Goal: Task Accomplishment & Management: Complete application form

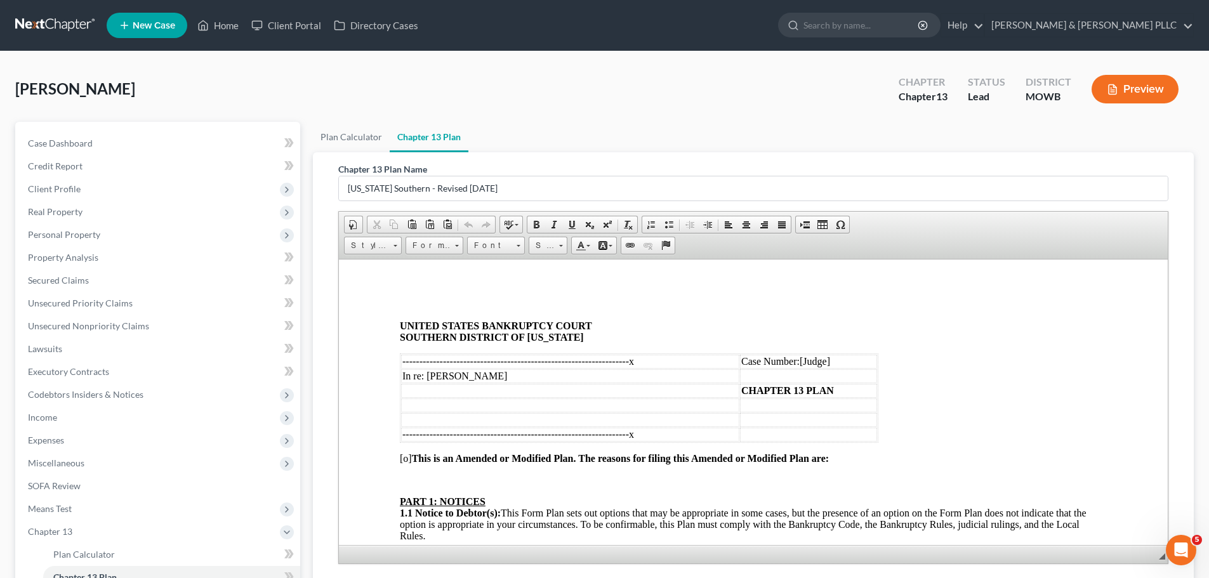
scroll to position [2978, 0]
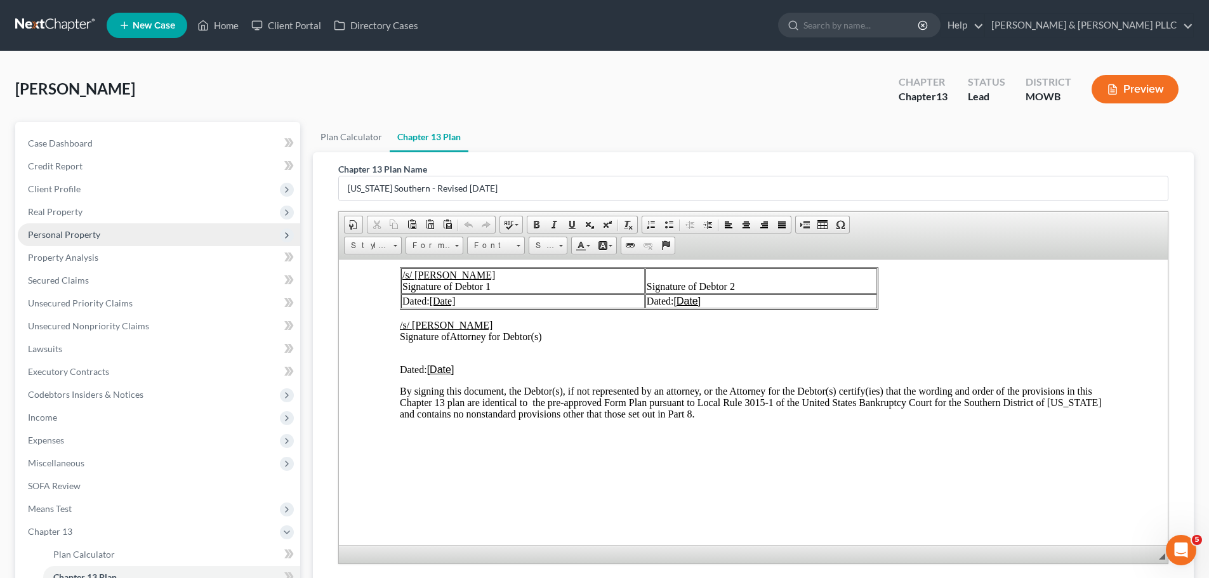
click at [91, 238] on span "Personal Property" at bounding box center [64, 234] width 72 height 11
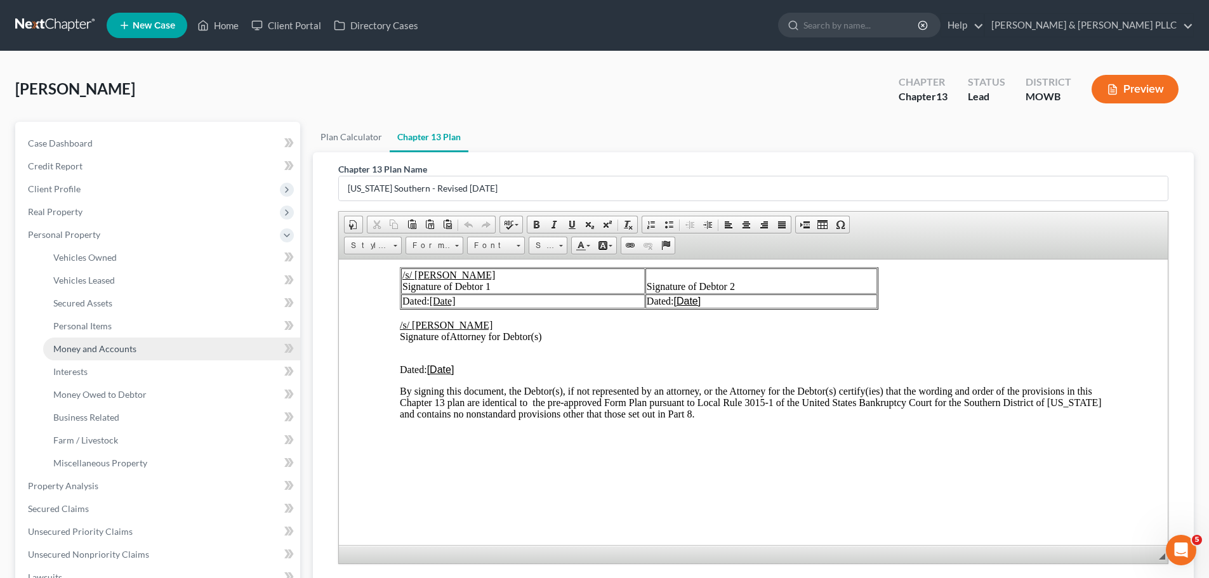
click at [93, 347] on span "Money and Accounts" at bounding box center [94, 348] width 83 height 11
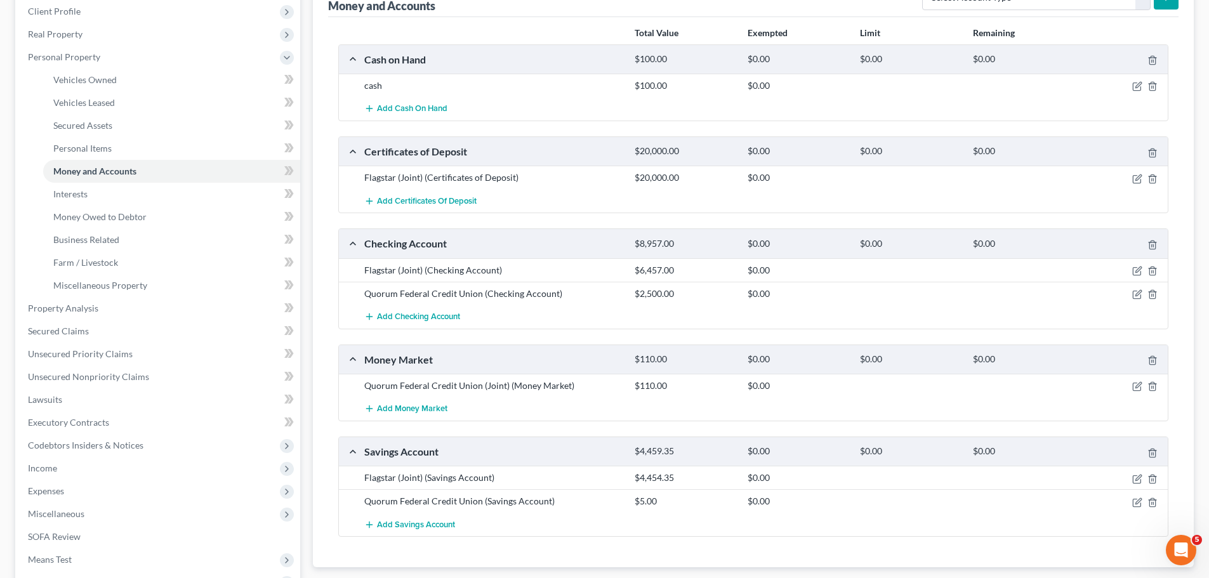
scroll to position [254, 0]
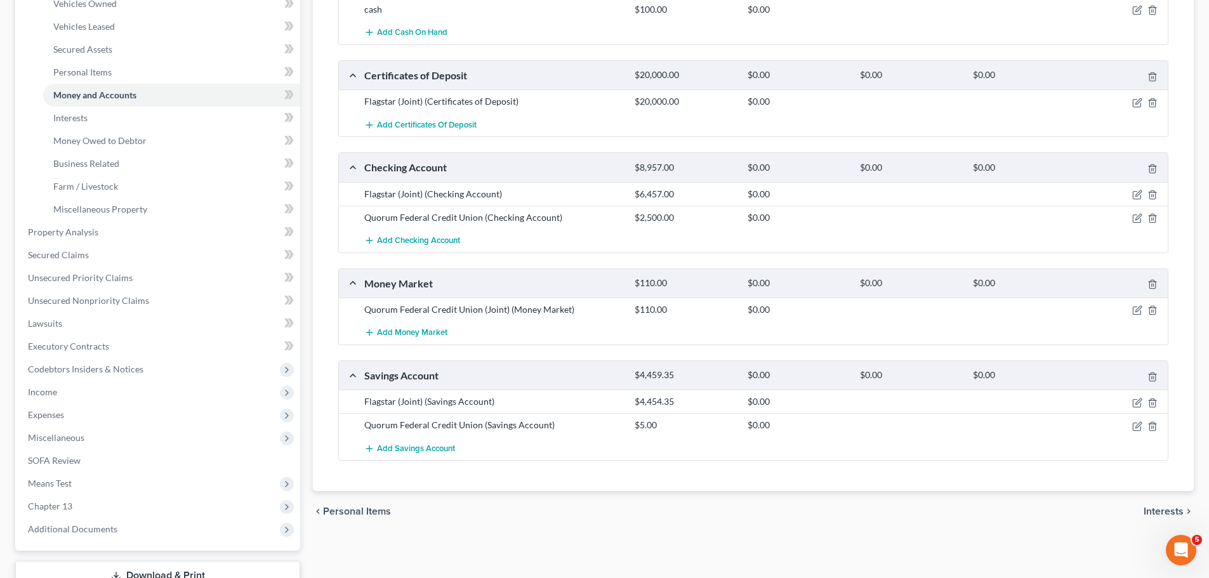
click at [506, 199] on div "Flagstar (Joint) (Checking Account)" at bounding box center [493, 194] width 270 height 13
click at [507, 190] on div "Flagstar (Joint) (Checking Account)" at bounding box center [493, 194] width 270 height 13
click at [1135, 194] on icon "button" at bounding box center [1137, 195] width 10 height 10
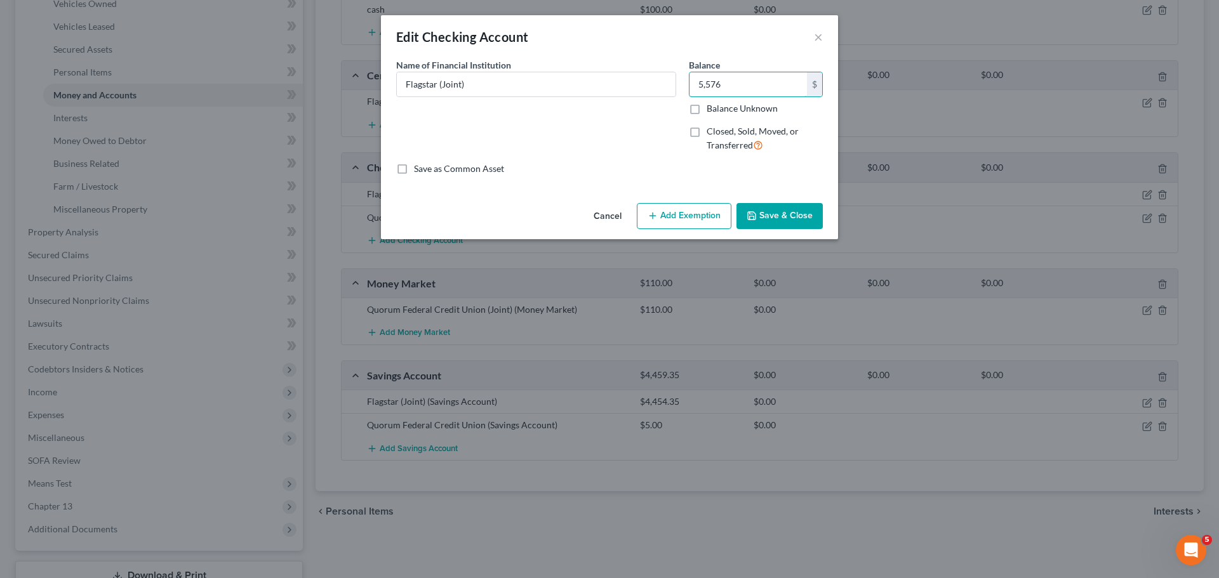
type input "5,576"
click at [786, 217] on button "Save & Close" at bounding box center [779, 216] width 86 height 27
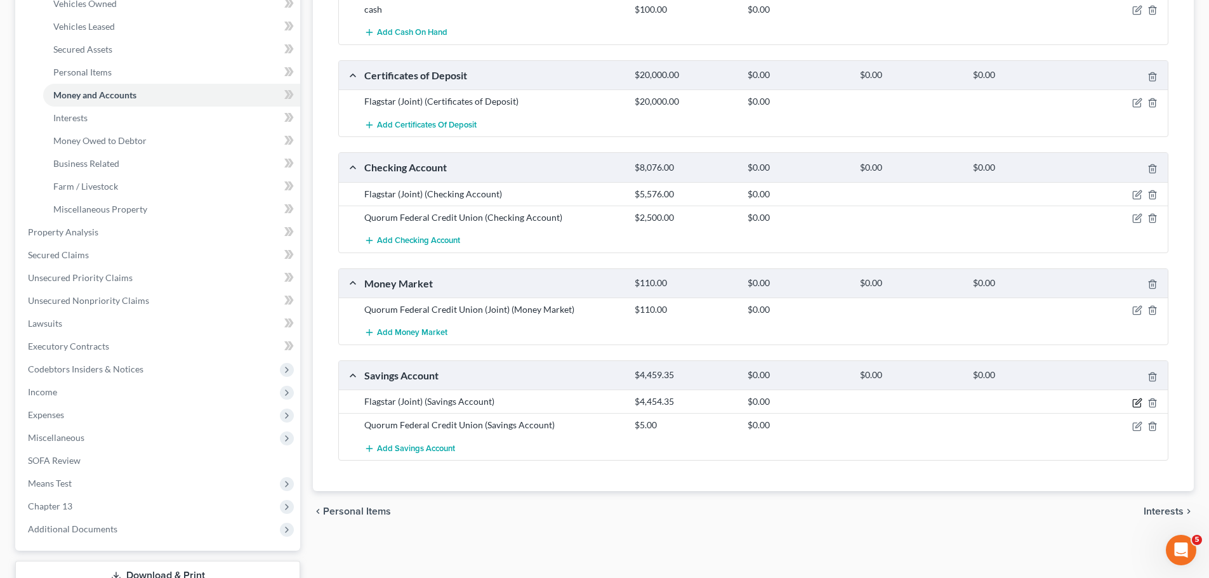
click at [1141, 401] on icon "button" at bounding box center [1138, 402] width 6 height 6
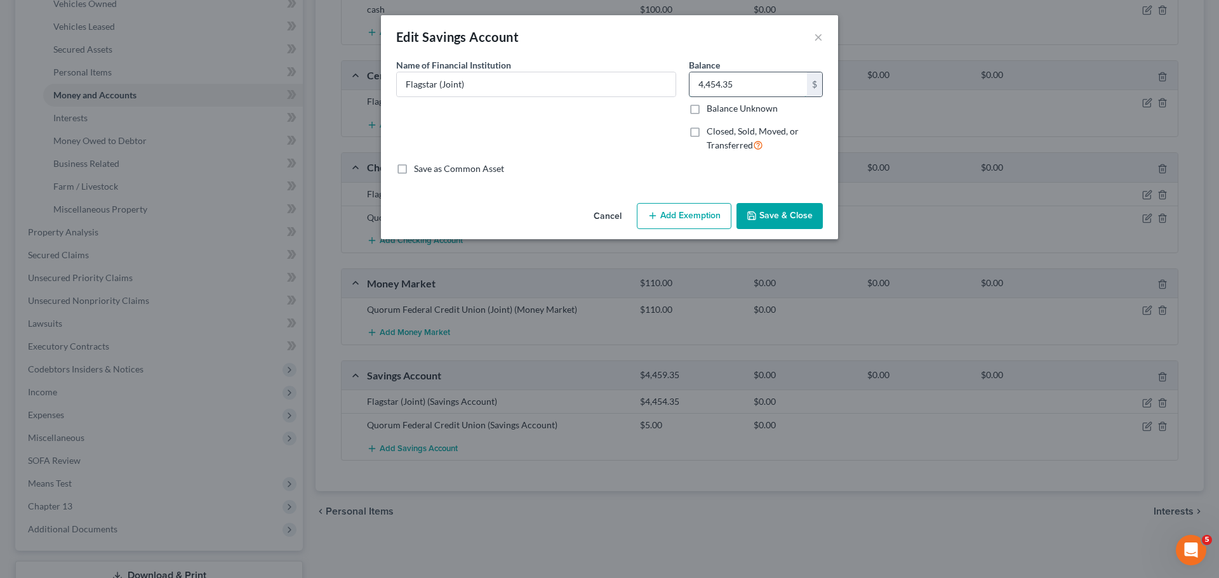
click at [756, 86] on input "4,454.35" at bounding box center [747, 84] width 117 height 24
type input "6,954"
click at [771, 215] on button "Save & Close" at bounding box center [779, 216] width 86 height 27
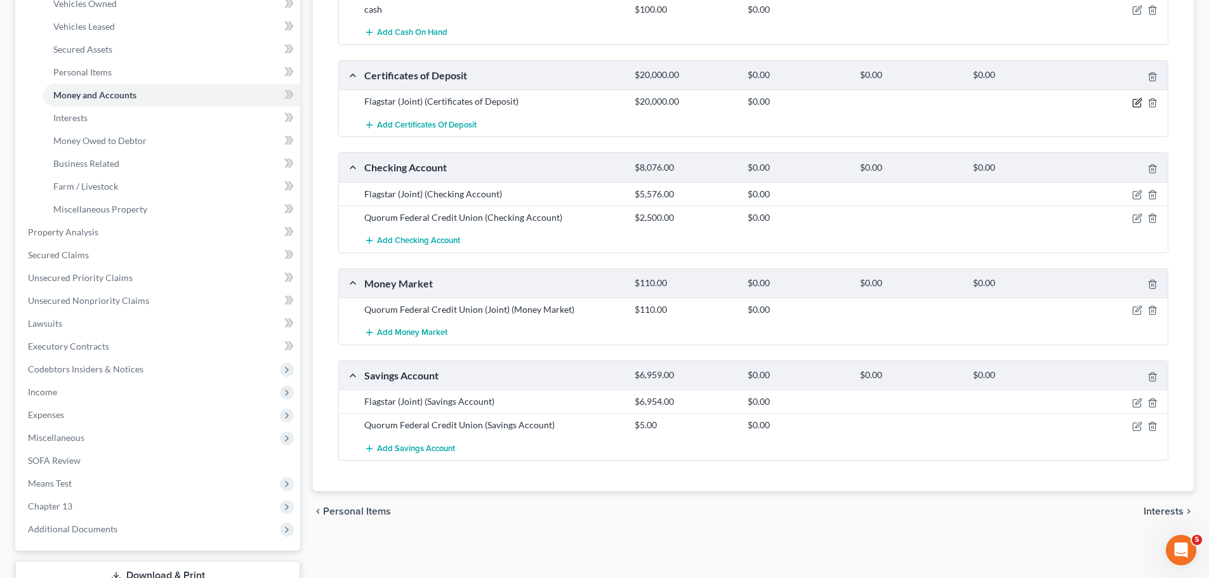
click at [1139, 103] on icon "button" at bounding box center [1138, 101] width 6 height 6
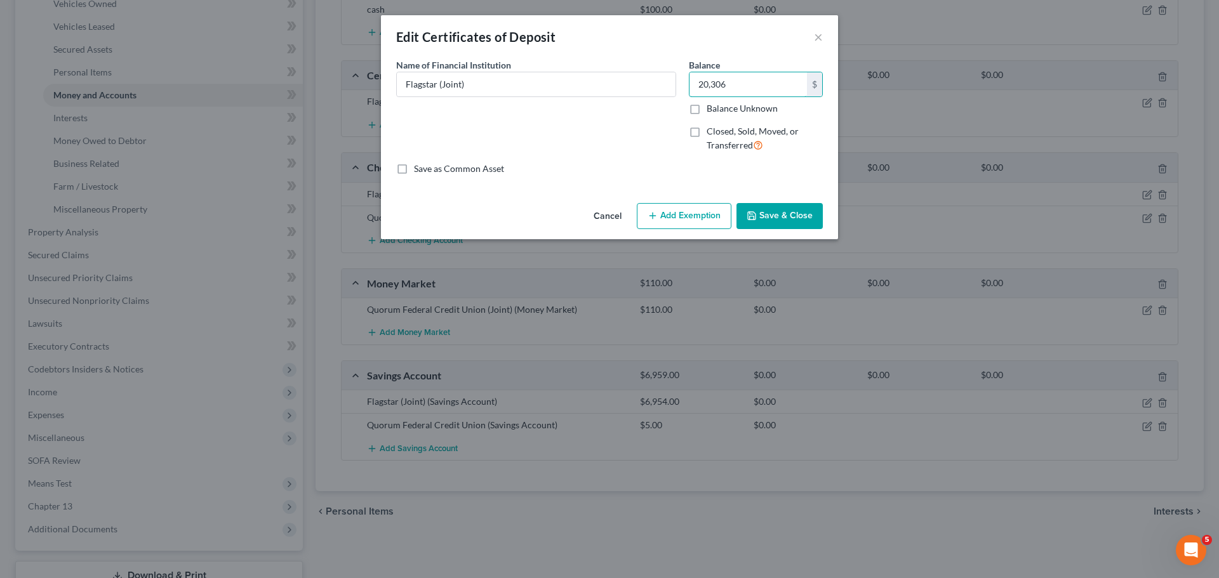
type input "20,306"
click at [766, 213] on button "Save & Close" at bounding box center [779, 216] width 86 height 27
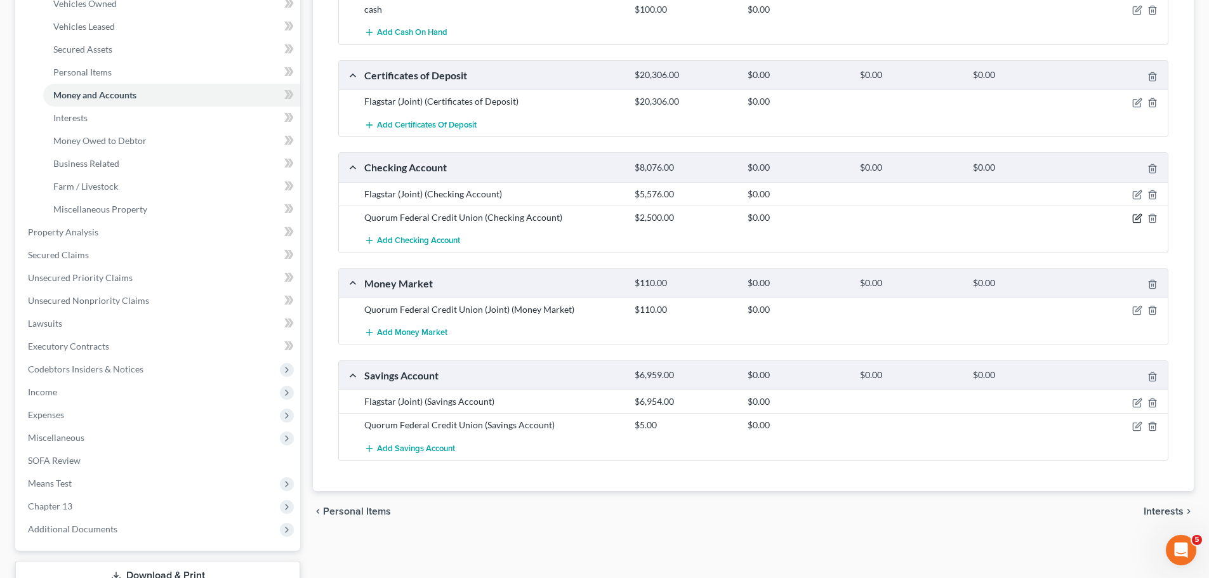
click at [1136, 218] on icon "button" at bounding box center [1138, 217] width 6 height 6
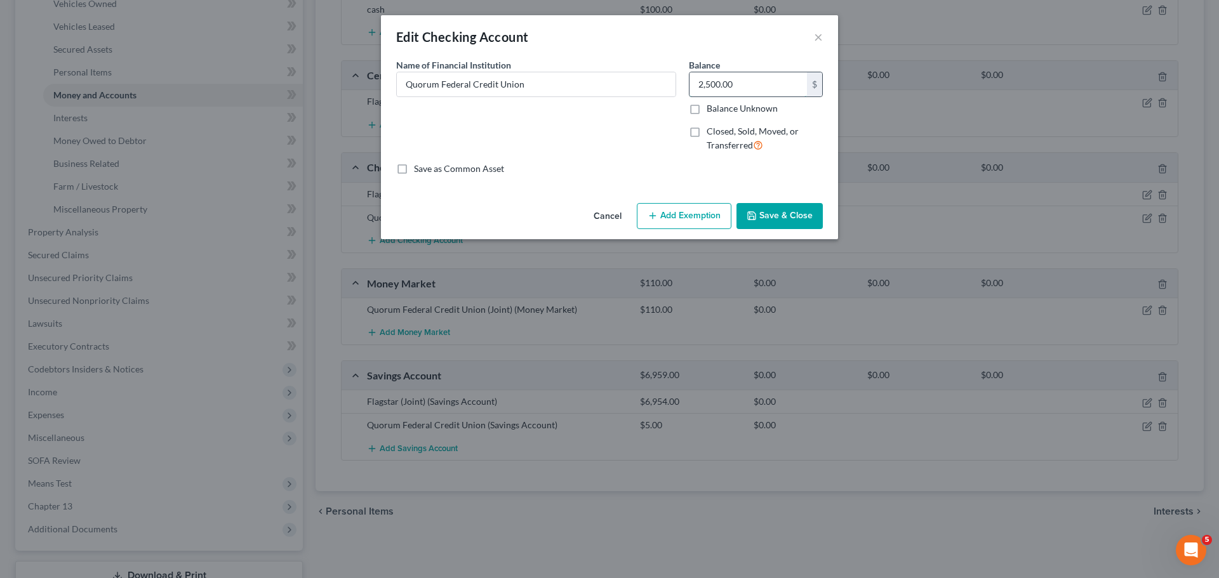
click at [755, 82] on input "2,500.00" at bounding box center [747, 84] width 117 height 24
click at [822, 39] on button "×" at bounding box center [818, 36] width 9 height 15
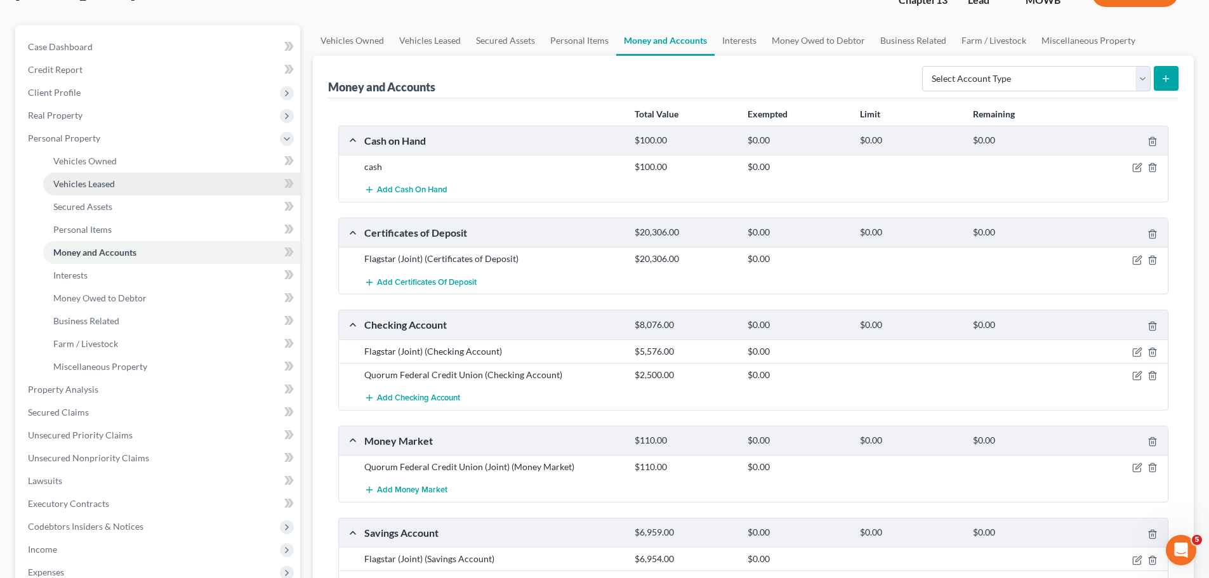
scroll to position [94, 0]
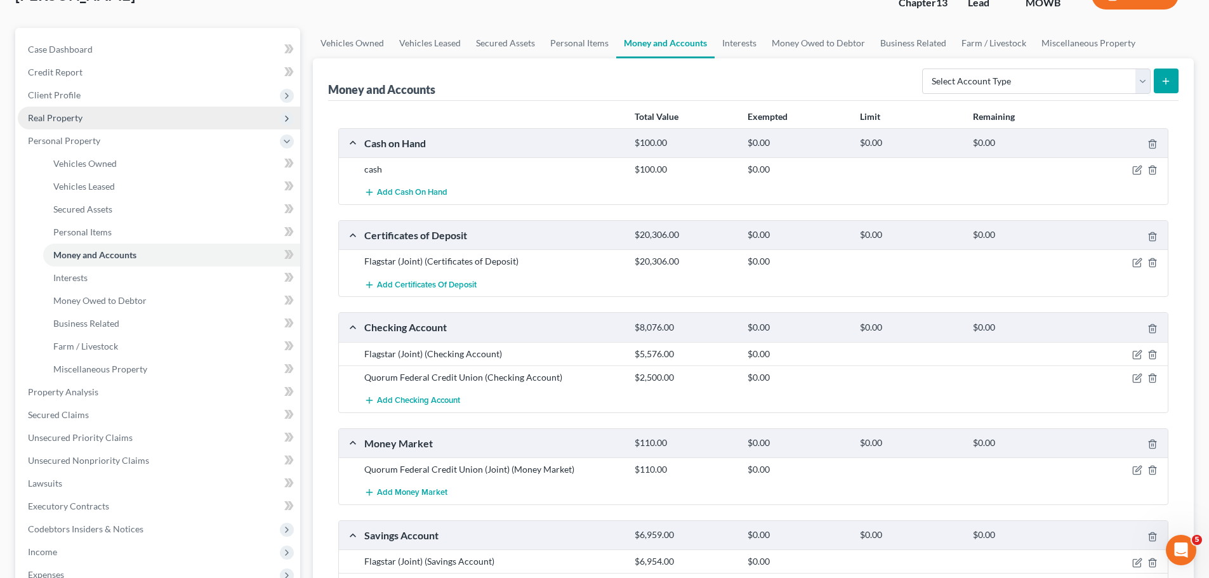
click at [140, 121] on span "Real Property" at bounding box center [159, 118] width 282 height 23
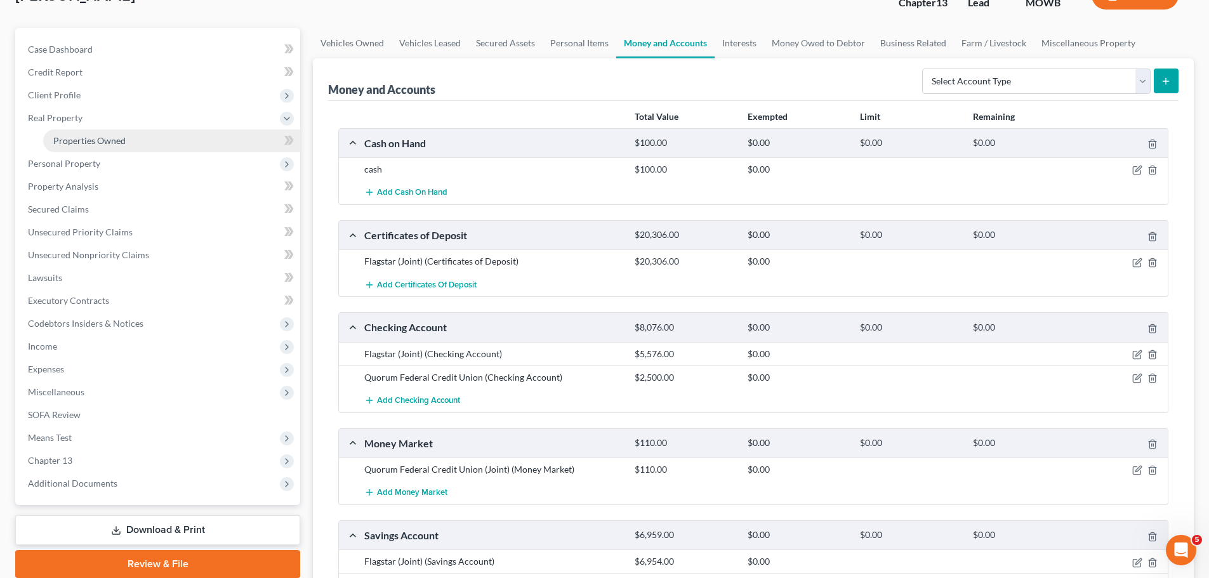
click at [131, 142] on link "Properties Owned" at bounding box center [171, 140] width 257 height 23
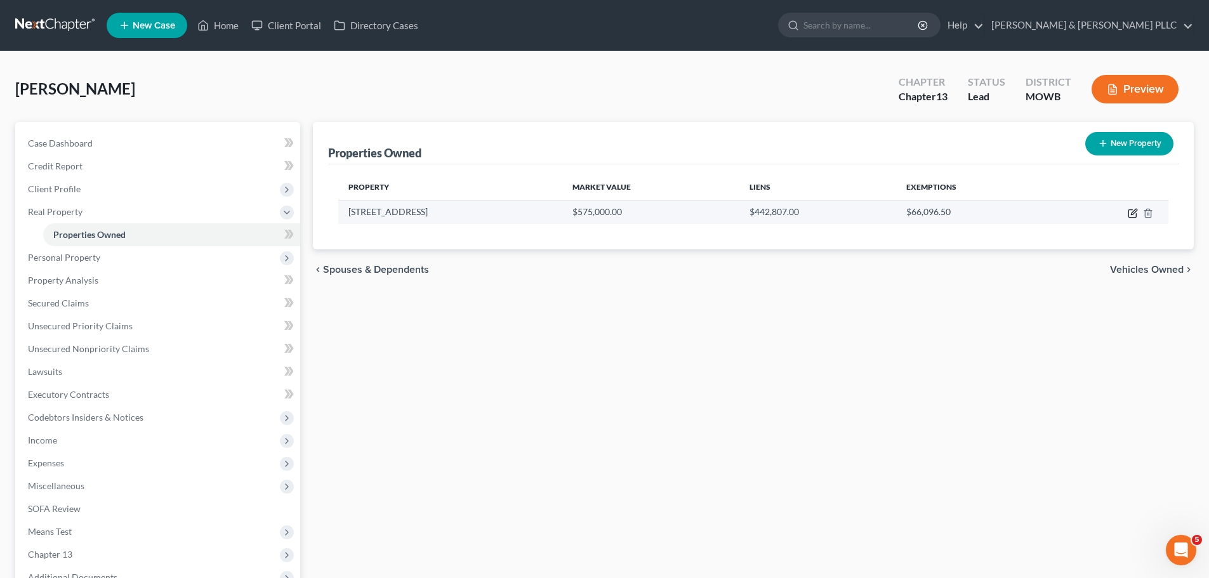
click at [1132, 214] on icon "button" at bounding box center [1134, 212] width 6 height 6
select select "35"
select select "59"
select select "3"
select select "6"
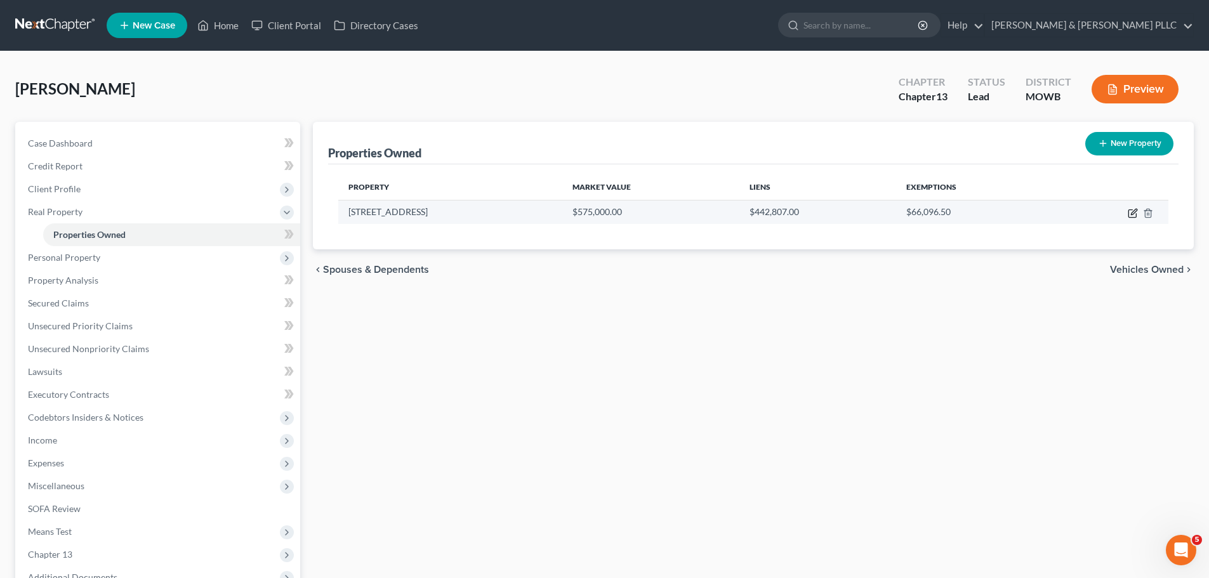
select select "45"
select select "3"
select select "0"
select select "4"
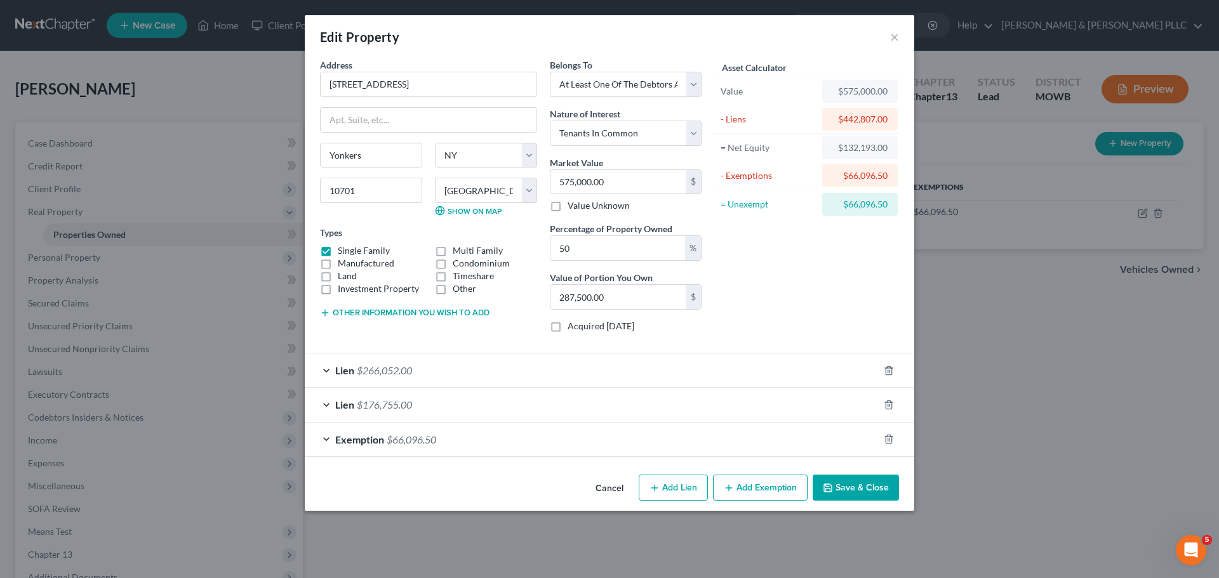
click at [663, 366] on div "Lien $266,052.00" at bounding box center [592, 371] width 574 height 34
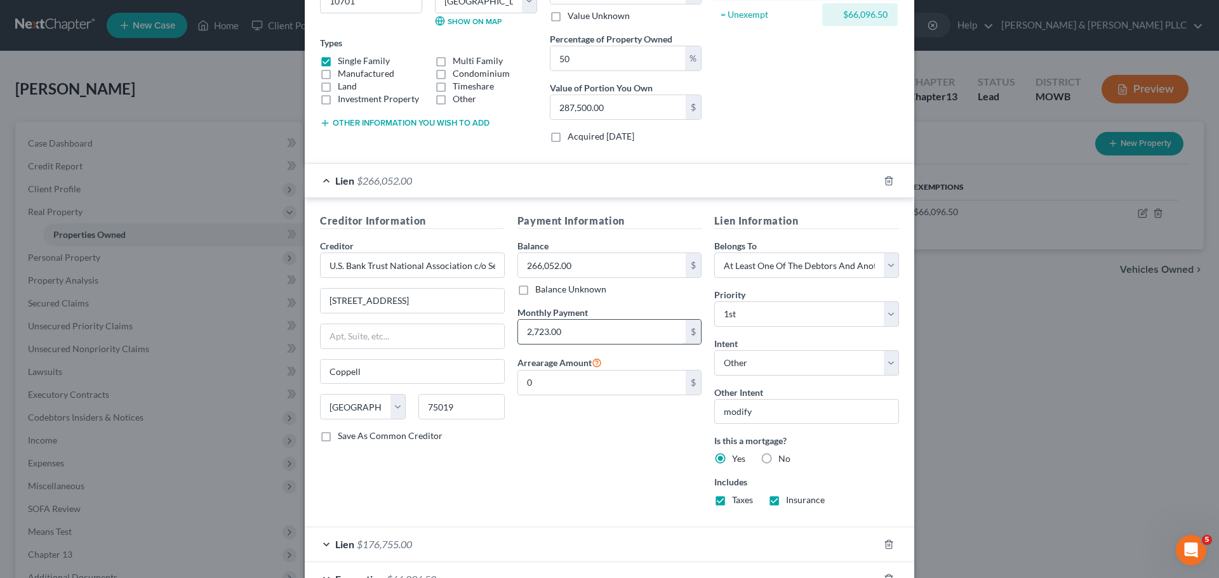
scroll to position [190, 0]
click at [579, 326] on input "2,723.00" at bounding box center [602, 331] width 168 height 24
click at [579, 328] on input "2,723.00" at bounding box center [602, 331] width 168 height 24
drag, startPoint x: 579, startPoint y: 329, endPoint x: 567, endPoint y: 329, distance: 12.1
click at [567, 329] on input "2,723.00" at bounding box center [602, 331] width 168 height 24
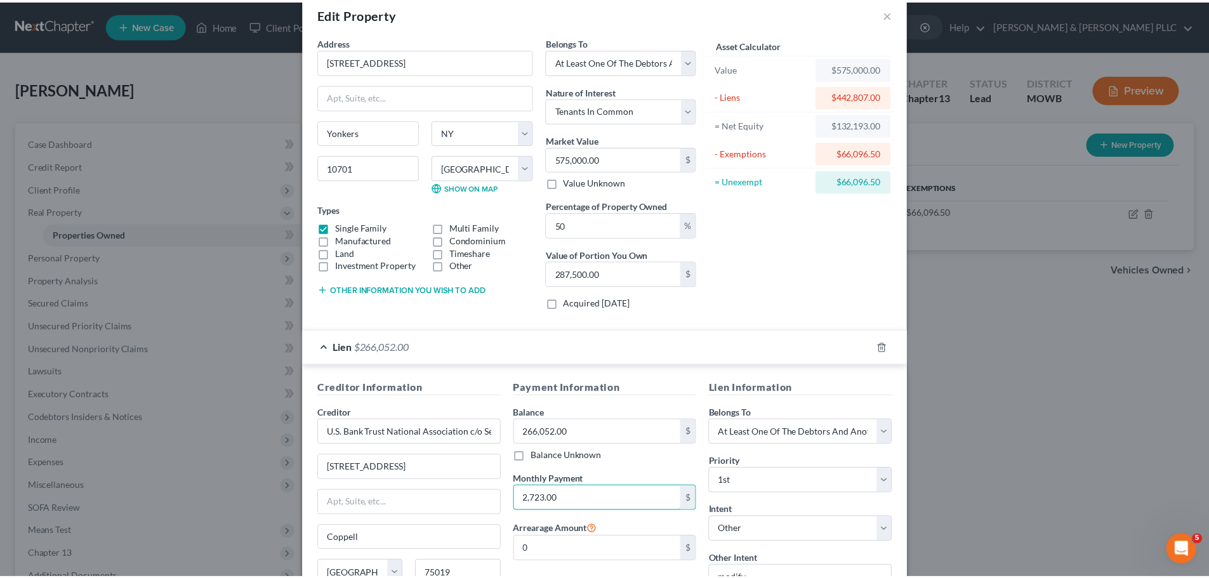
scroll to position [0, 0]
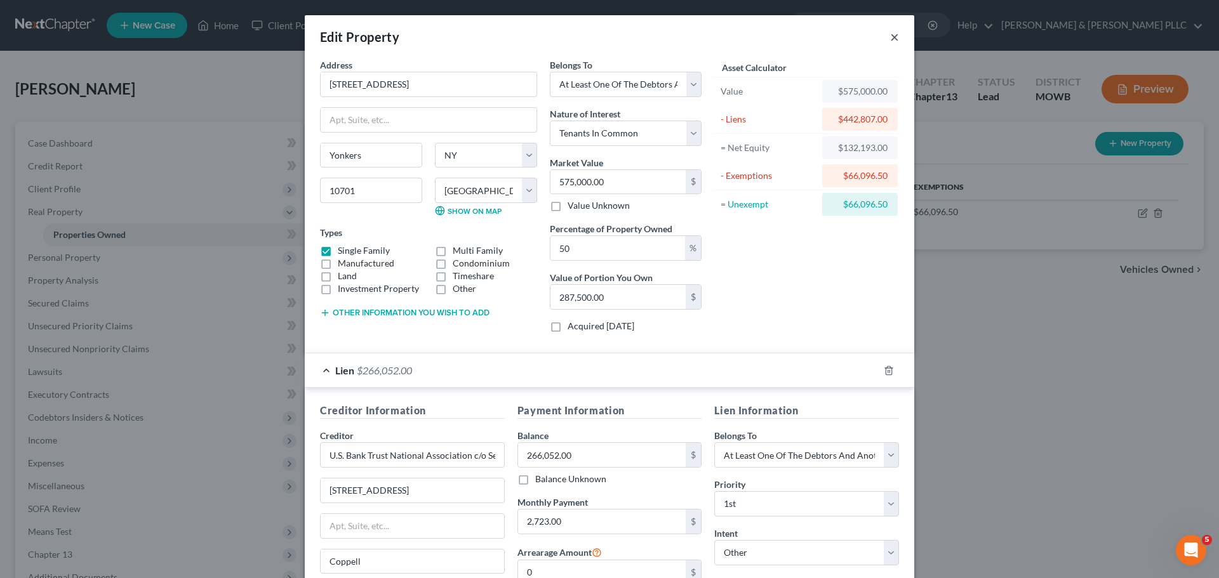
click at [894, 39] on button "×" at bounding box center [894, 36] width 9 height 15
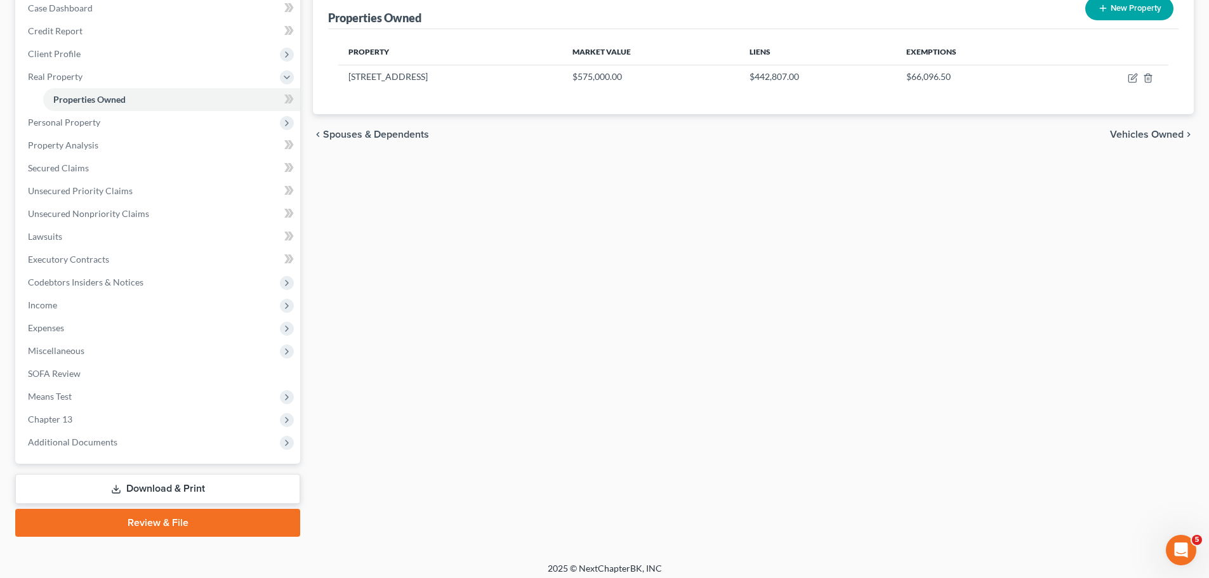
scroll to position [142, 0]
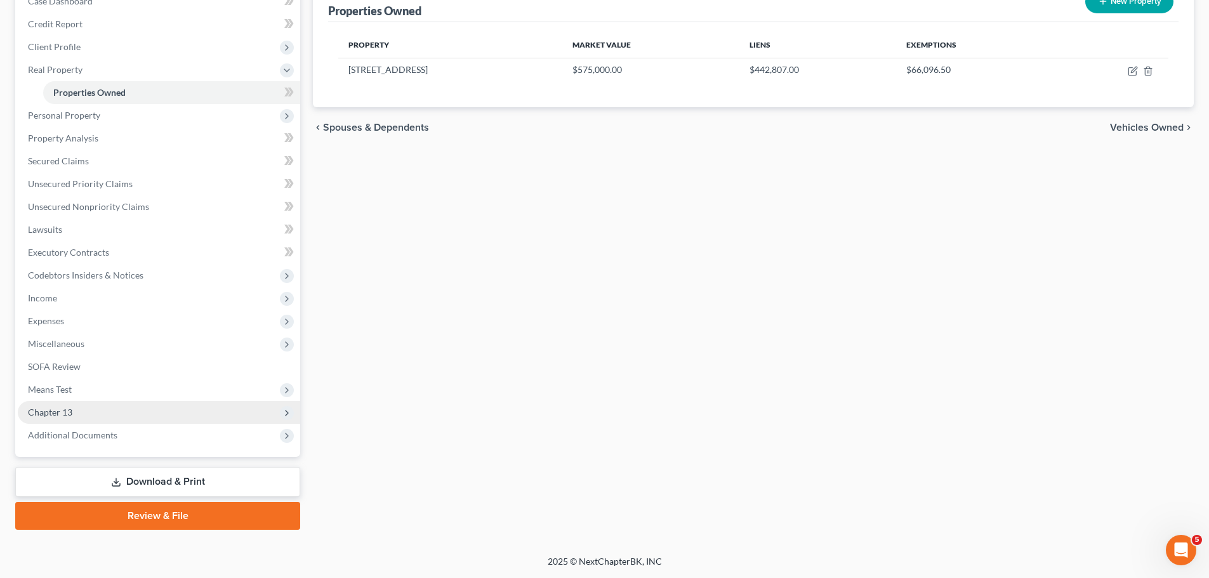
click at [100, 418] on span "Chapter 13" at bounding box center [159, 412] width 282 height 23
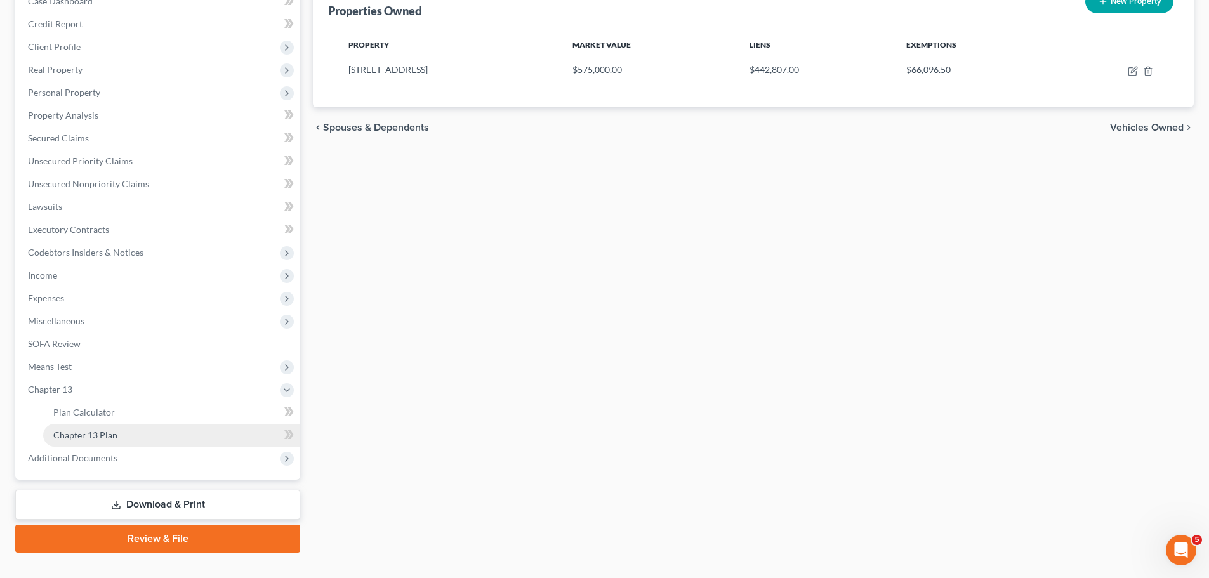
click at [135, 431] on link "Chapter 13 Plan" at bounding box center [171, 435] width 257 height 23
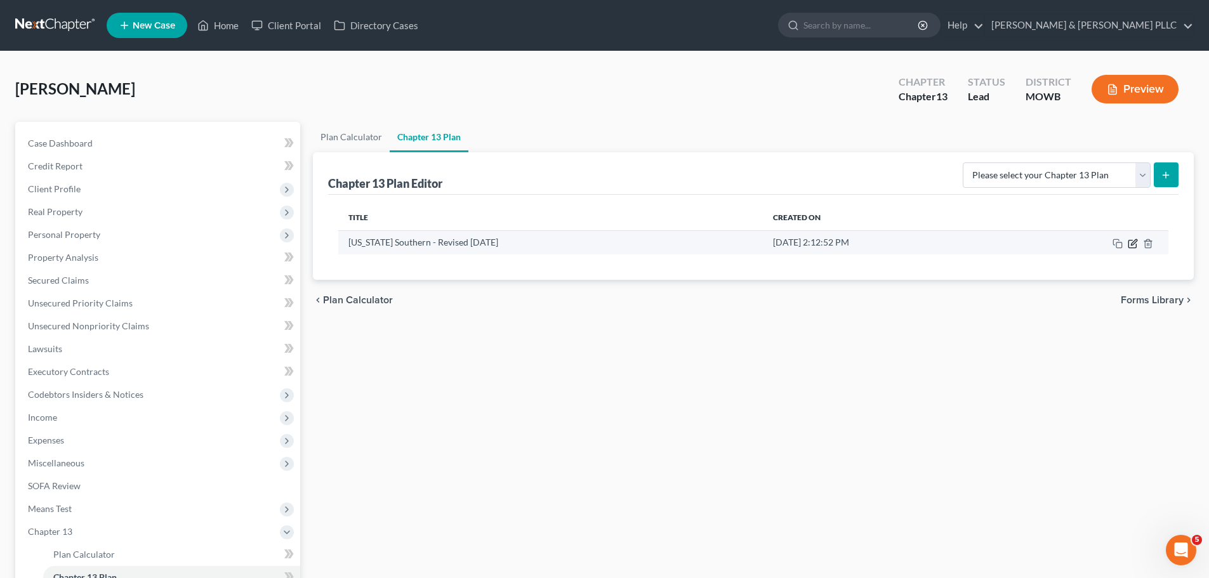
click at [1134, 246] on icon "button" at bounding box center [1133, 244] width 10 height 10
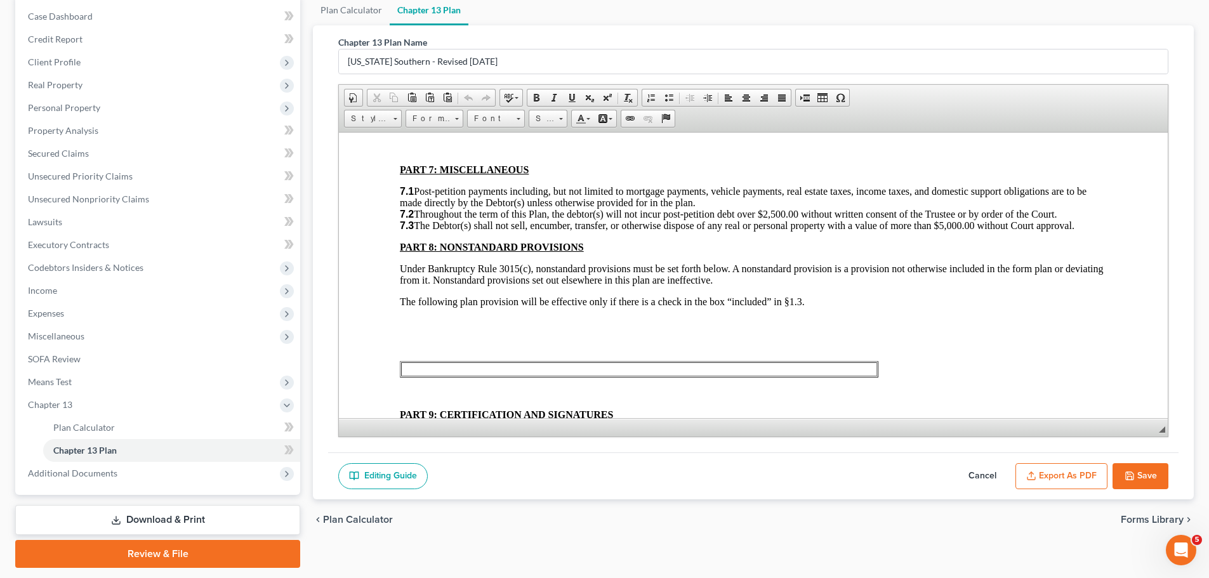
scroll to position [165, 0]
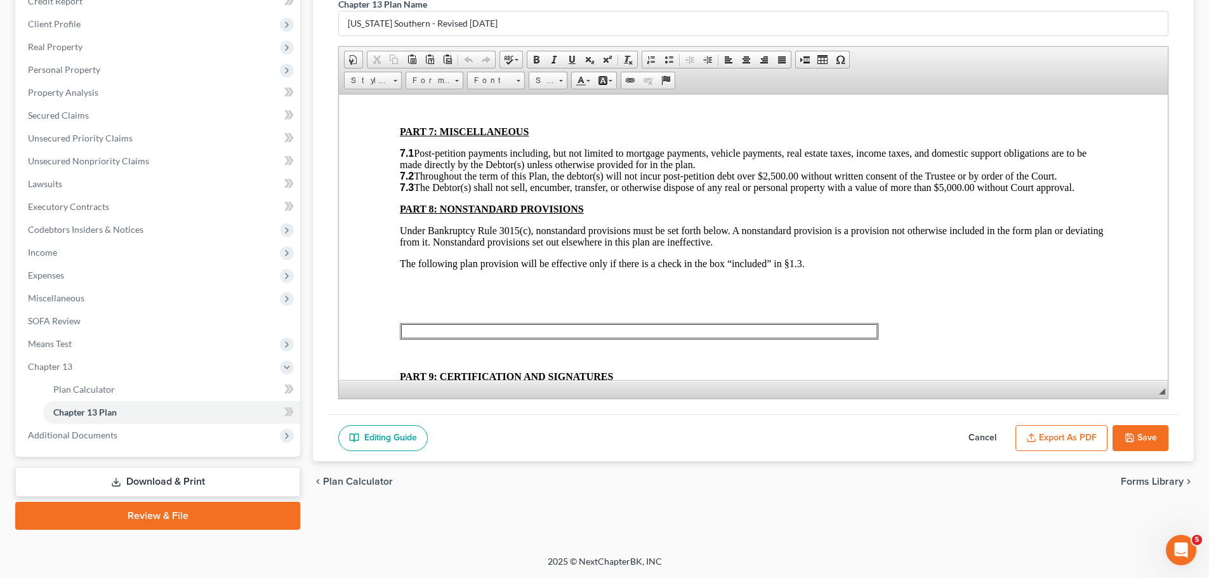
click at [141, 486] on link "Download & Print" at bounding box center [157, 482] width 285 height 30
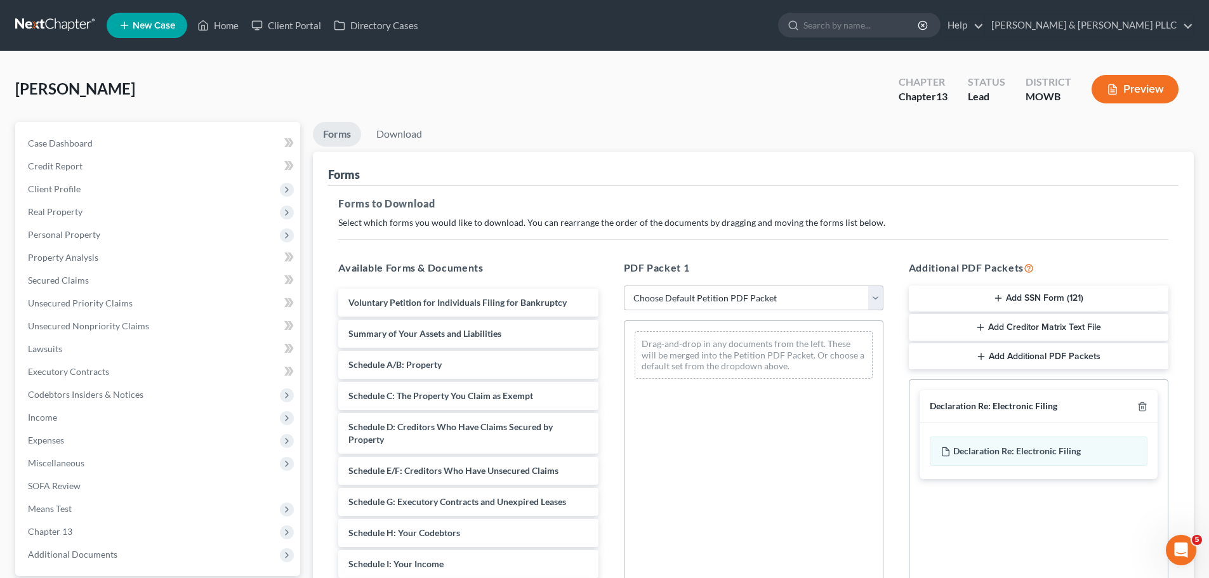
click at [866, 299] on select "Choose Default Petition PDF Packet Complete Bankruptcy Petition (all forms and …" at bounding box center [754, 298] width 260 height 25
select select "0"
click at [624, 286] on select "Choose Default Petition PDF Packet Complete Bankruptcy Petition (all forms and …" at bounding box center [754, 298] width 260 height 25
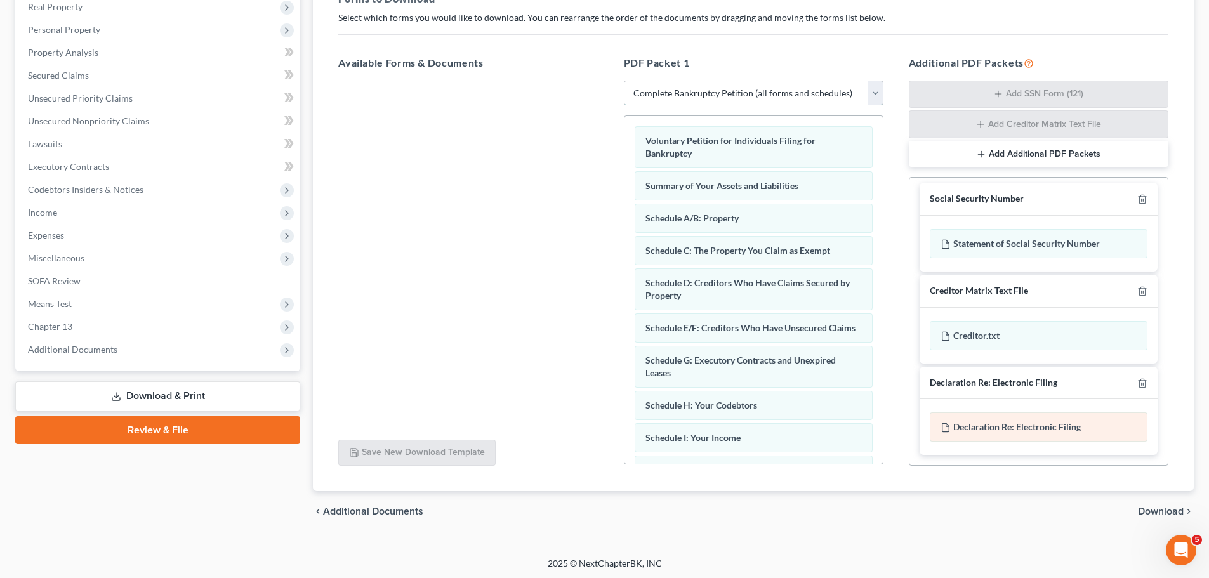
scroll to position [207, 0]
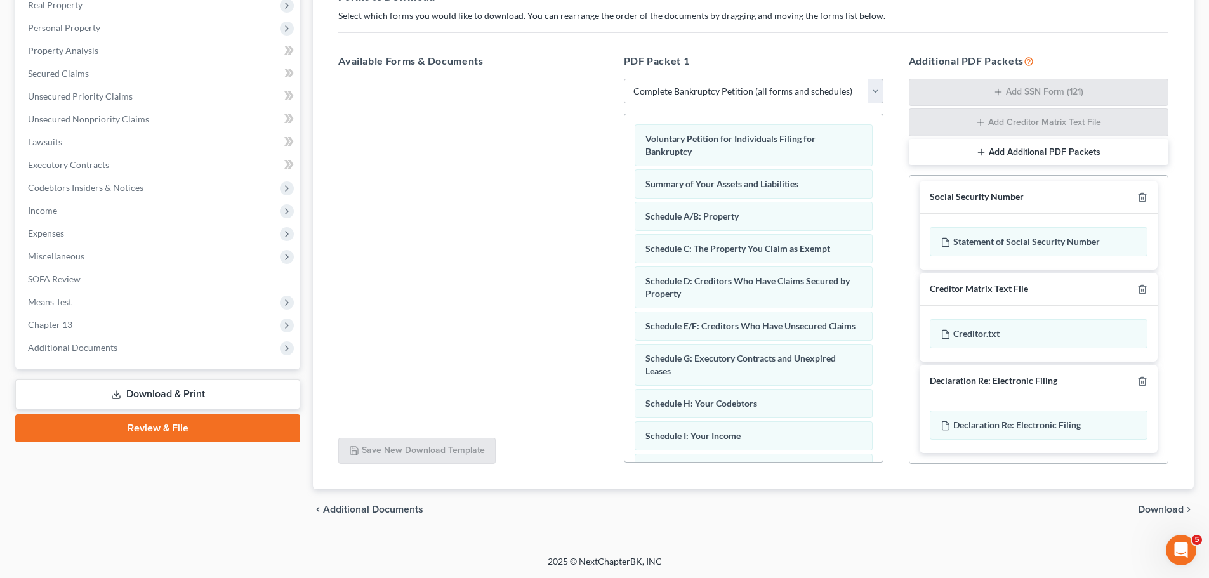
click at [1160, 510] on span "Download" at bounding box center [1161, 510] width 46 height 10
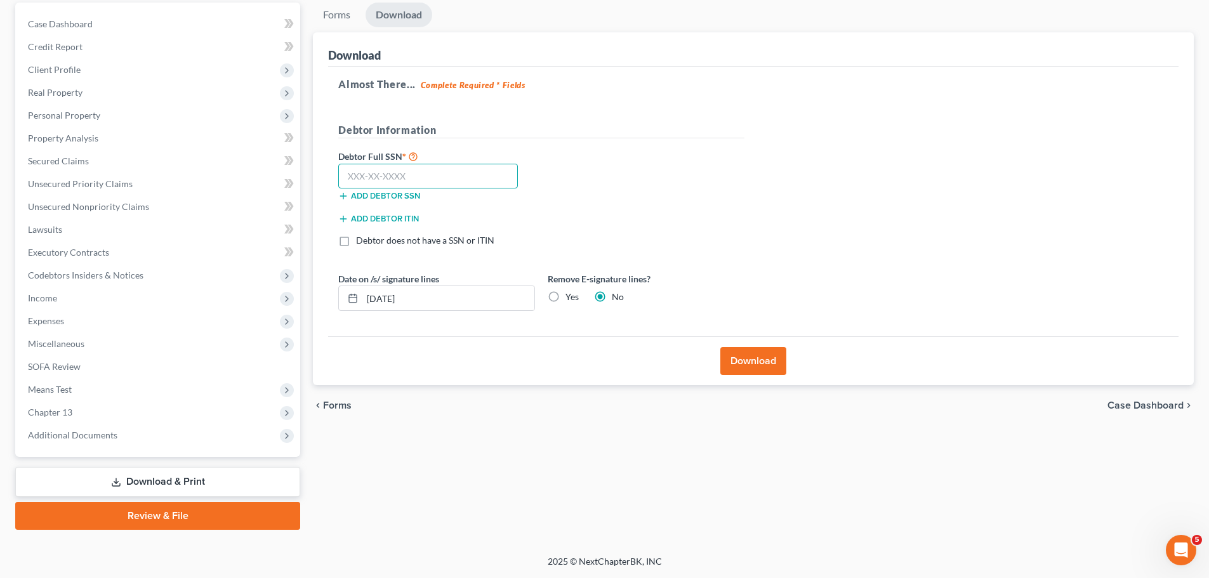
click at [419, 175] on input "text" at bounding box center [428, 176] width 180 height 25
type input "073-24-6515"
click at [769, 359] on button "Download" at bounding box center [753, 361] width 66 height 28
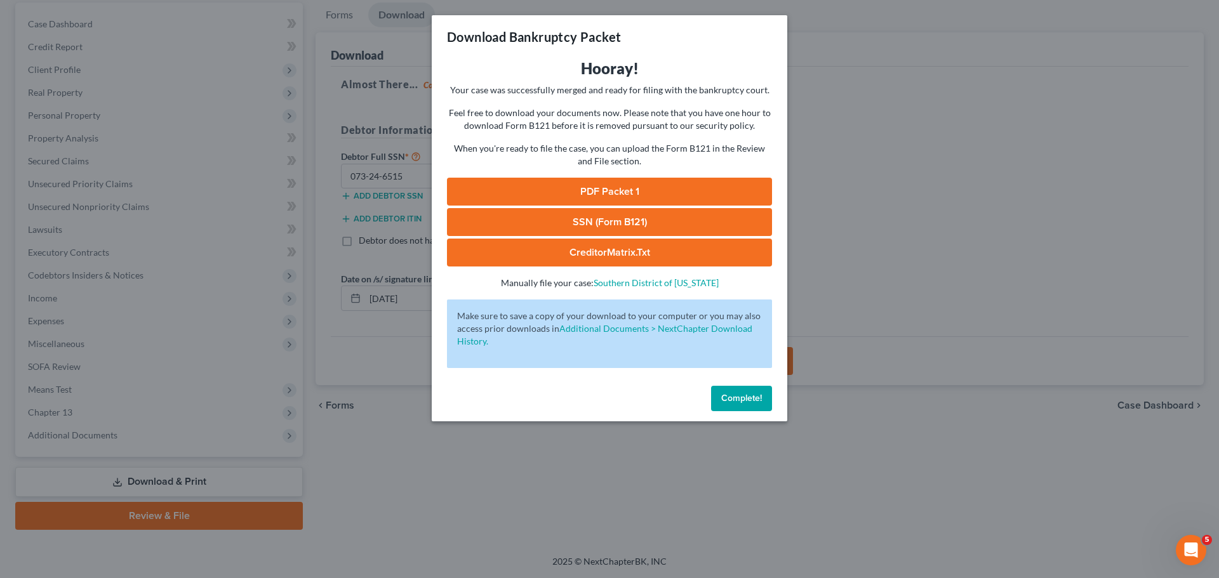
click at [623, 198] on link "PDF Packet 1" at bounding box center [609, 192] width 325 height 28
click at [602, 223] on link "SSN (Form B121)" at bounding box center [609, 222] width 325 height 28
click at [651, 246] on link "CreditorMatrix.txt" at bounding box center [609, 253] width 325 height 28
